Goal: Navigation & Orientation: Go to known website

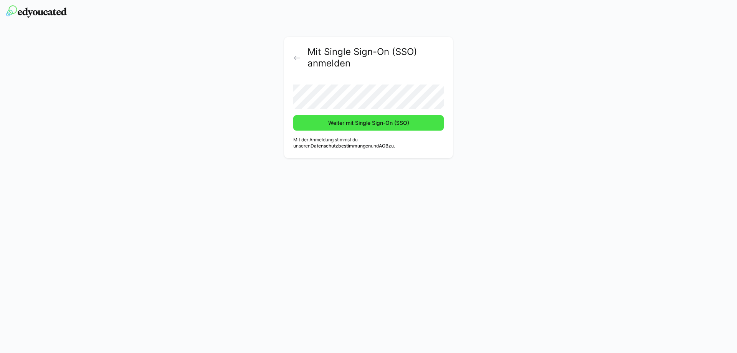
click at [368, 126] on span "Weiter mit Single Sign-On (SSO)" at bounding box center [368, 123] width 83 height 8
click at [293, 115] on button "Weiter mit Single Sign-On (SSO)" at bounding box center [368, 122] width 150 height 15
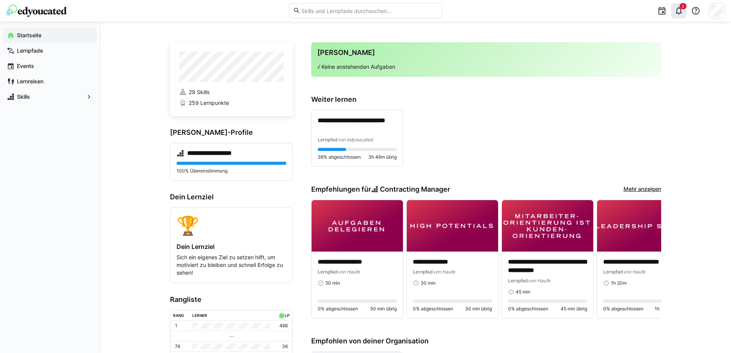
click at [680, 11] on eds-icon at bounding box center [679, 10] width 9 height 9
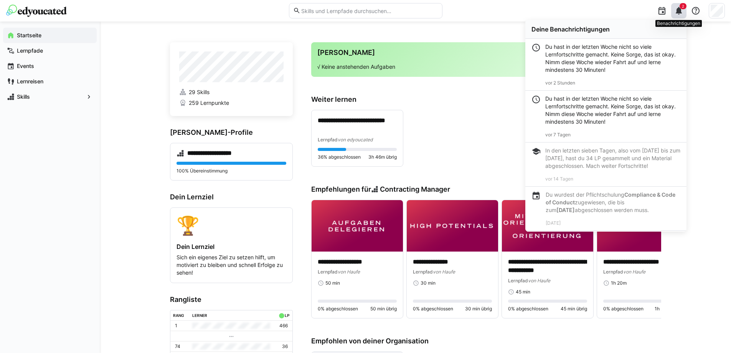
click at [680, 11] on eds-icon at bounding box center [679, 10] width 9 height 9
